Goal: Transaction & Acquisition: Book appointment/travel/reservation

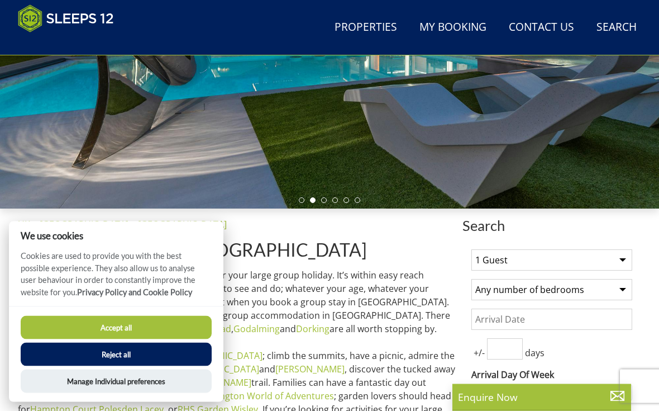
scroll to position [241, 0]
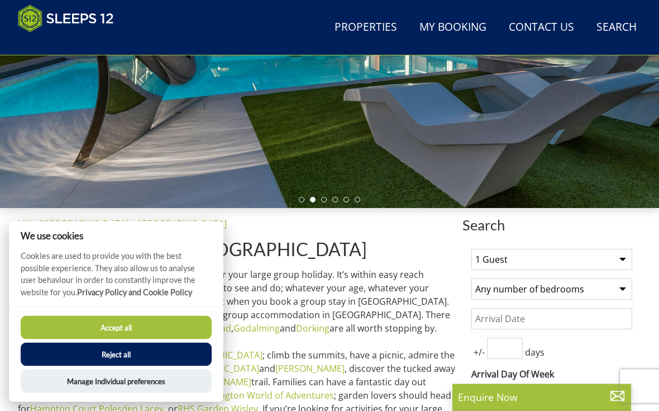
click at [105, 366] on button "Reject all" at bounding box center [116, 353] width 191 height 23
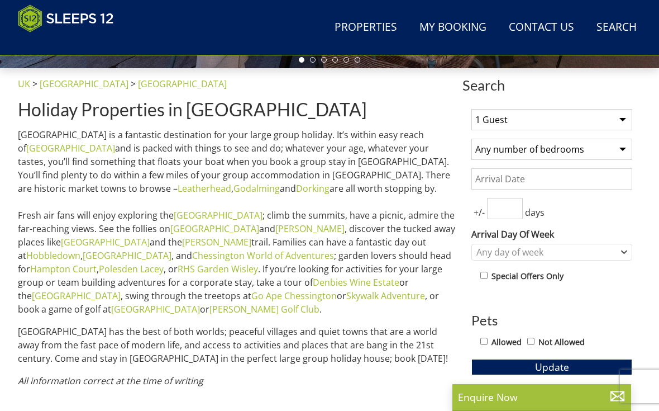
scroll to position [382, 0]
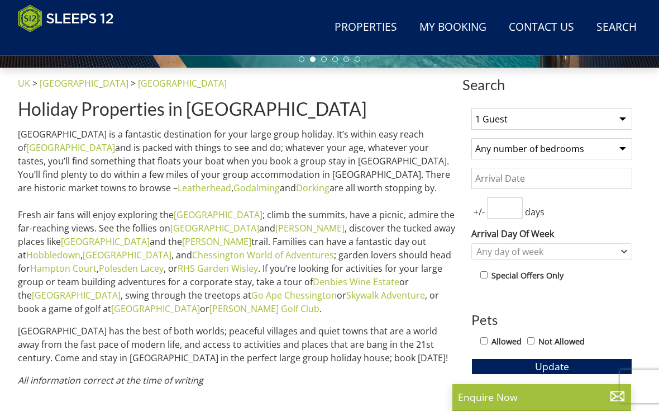
click at [624, 115] on select "1 Guest 2 Guests 3 Guests 4 Guests 5 Guests 6 Guests 7 Guests 8 Guests 9 Guests…" at bounding box center [551, 118] width 161 height 21
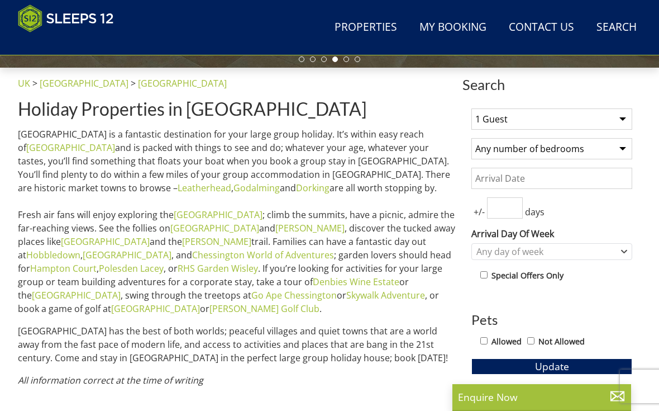
select select "12"
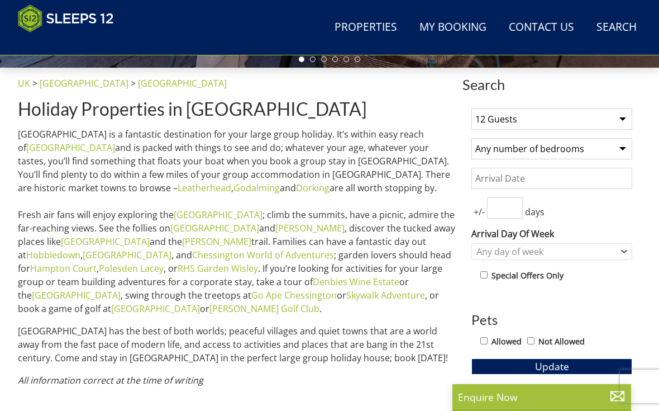
click at [493, 174] on input "Date" at bounding box center [551, 178] width 161 height 21
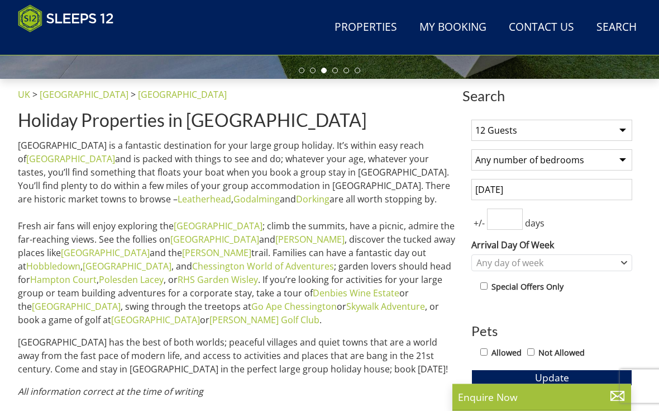
scroll to position [370, 0]
click at [530, 193] on input "[DATE]" at bounding box center [551, 189] width 161 height 21
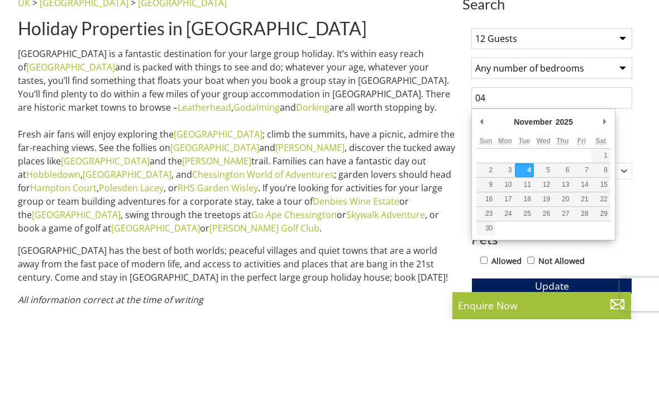
type input "0"
type input "[DATE]"
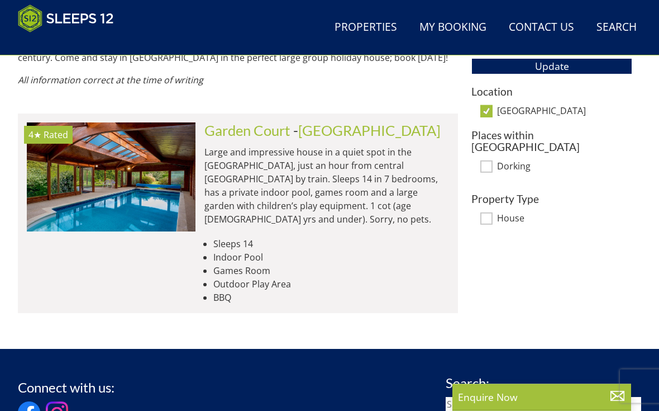
scroll to position [682, 0]
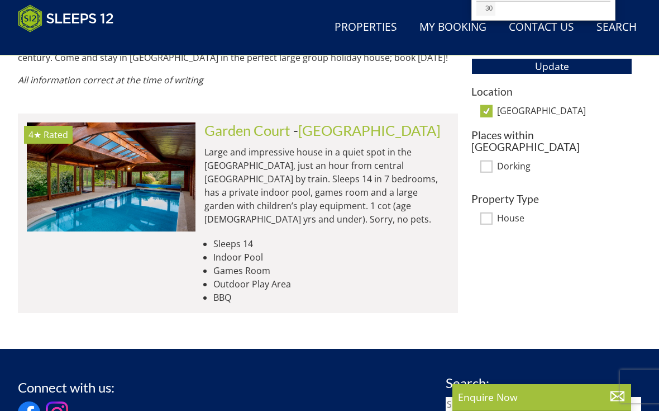
click at [177, 161] on img at bounding box center [111, 176] width 169 height 109
